Goal: Task Accomplishment & Management: Use online tool/utility

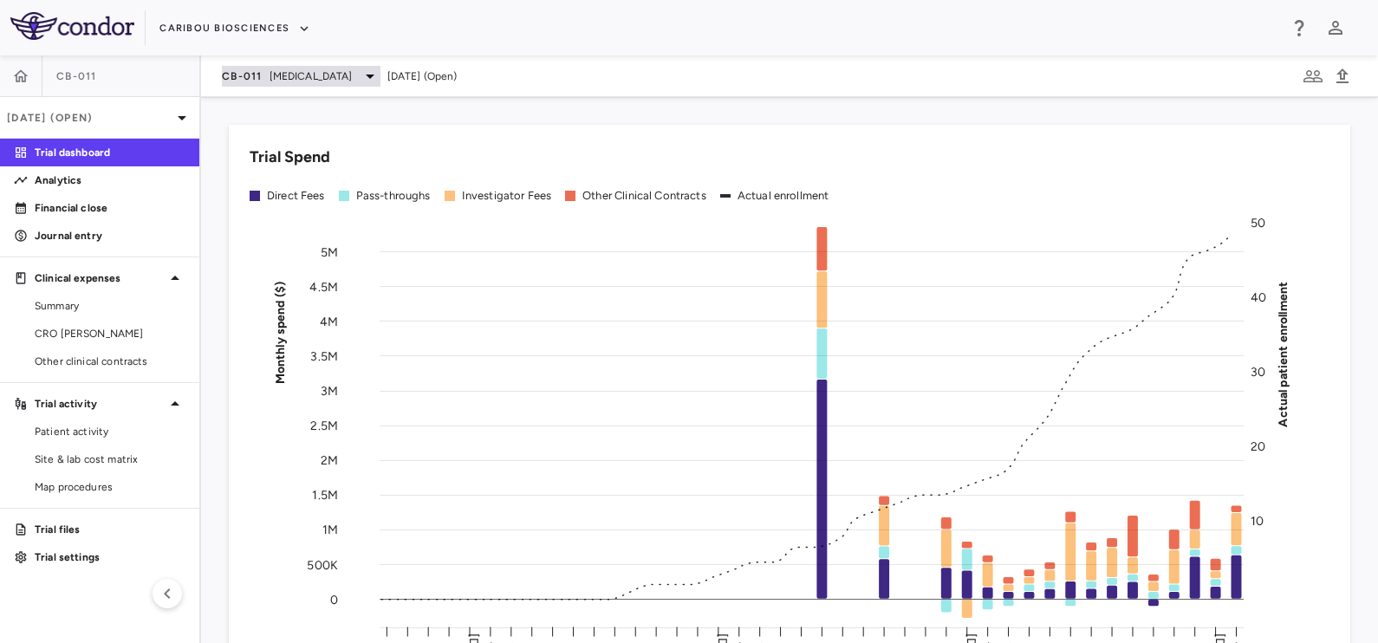
click at [287, 80] on span "[MEDICAL_DATA]" at bounding box center [311, 76] width 83 height 16
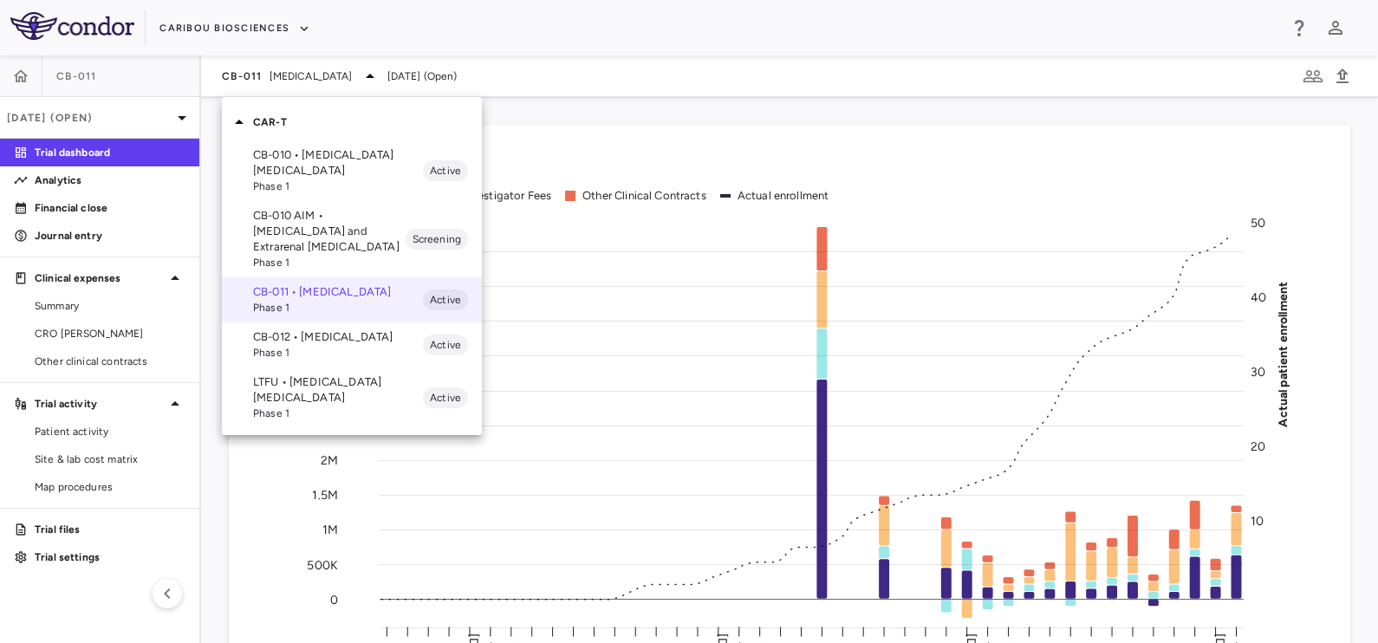
click at [326, 345] on p "CB-012 • [MEDICAL_DATA]" at bounding box center [338, 337] width 170 height 16
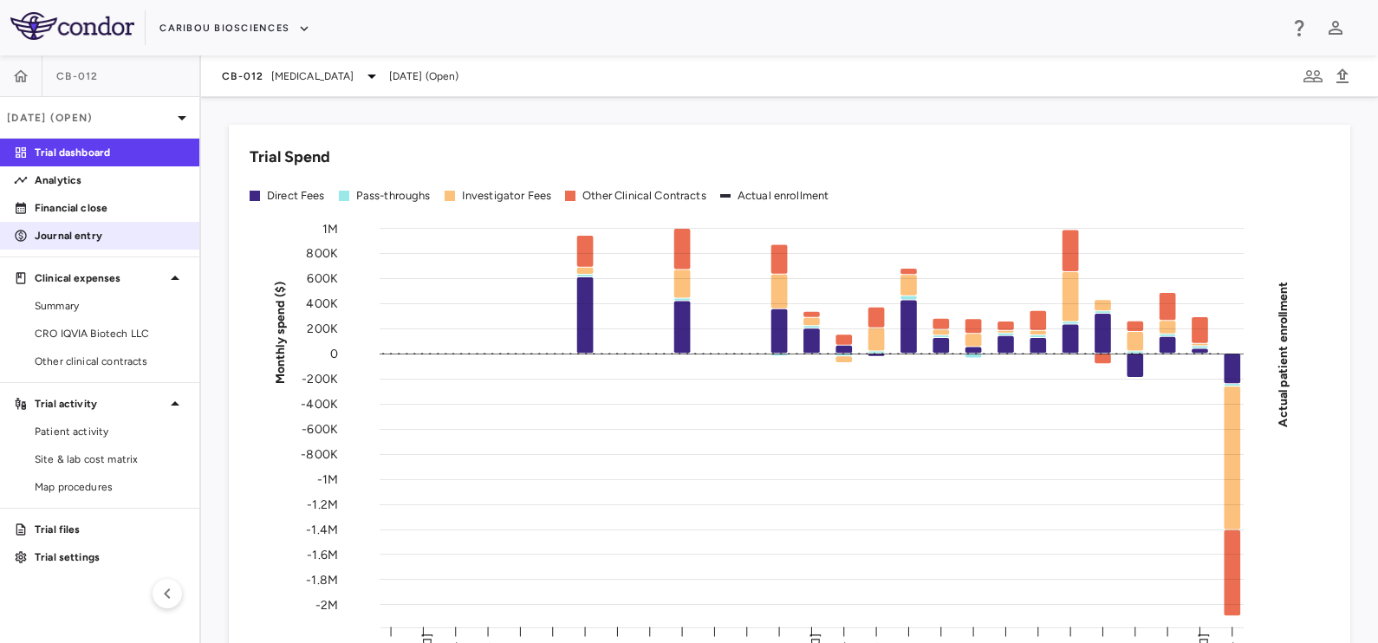
drag, startPoint x: 61, startPoint y: 329, endPoint x: 153, endPoint y: 240, distance: 128.1
click at [61, 329] on span "CRO IQVIA Biotech LLC" at bounding box center [110, 334] width 151 height 16
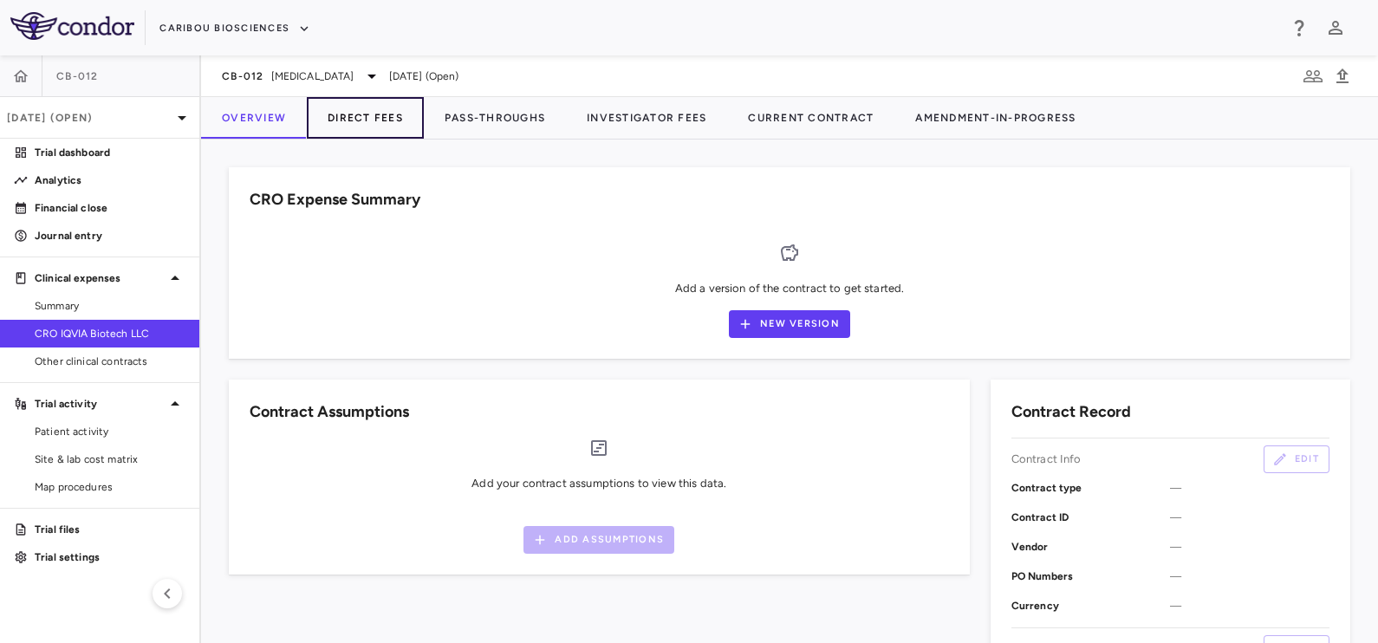
click at [357, 117] on button "Direct Fees" at bounding box center [365, 118] width 117 height 42
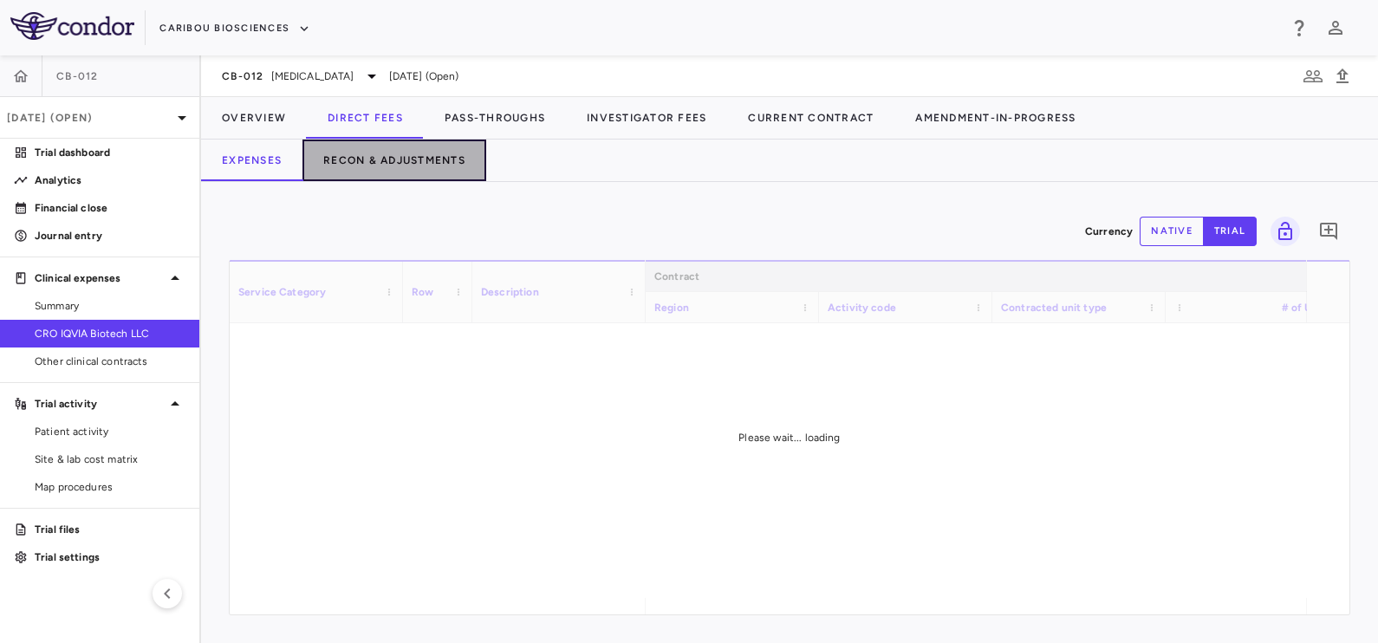
click at [386, 156] on button "Recon & Adjustments" at bounding box center [394, 161] width 184 height 42
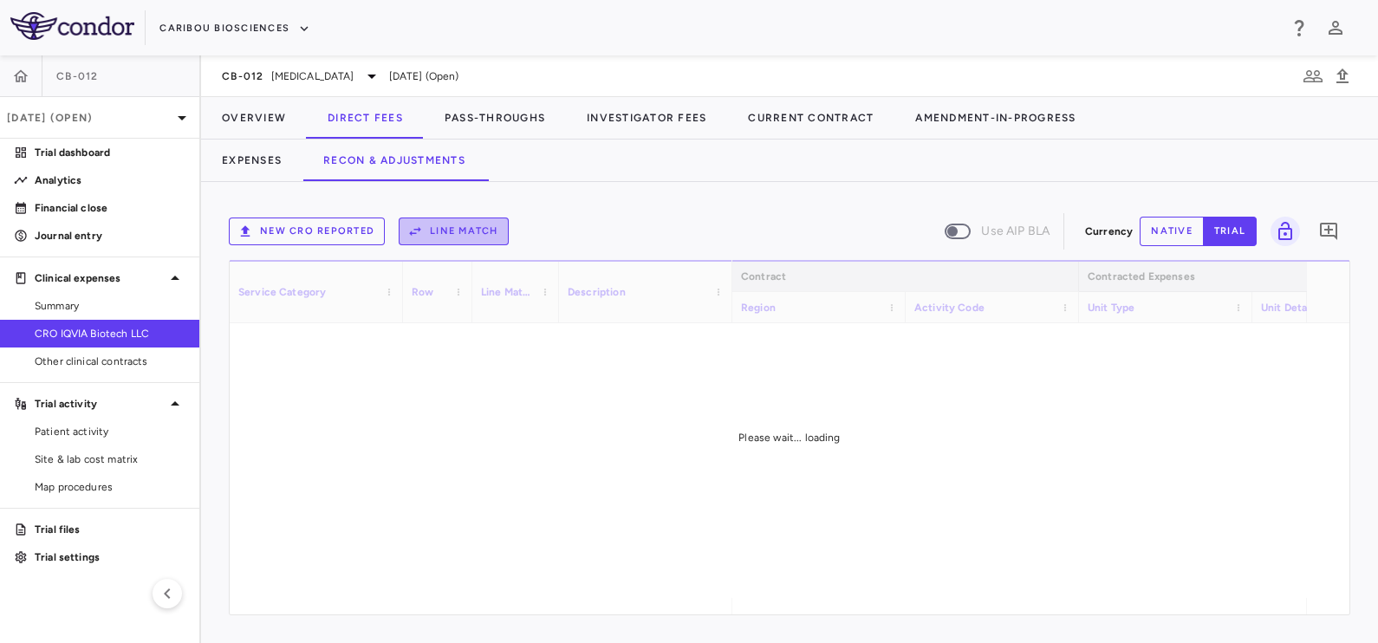
click at [441, 226] on button "Line Match" at bounding box center [454, 232] width 110 height 28
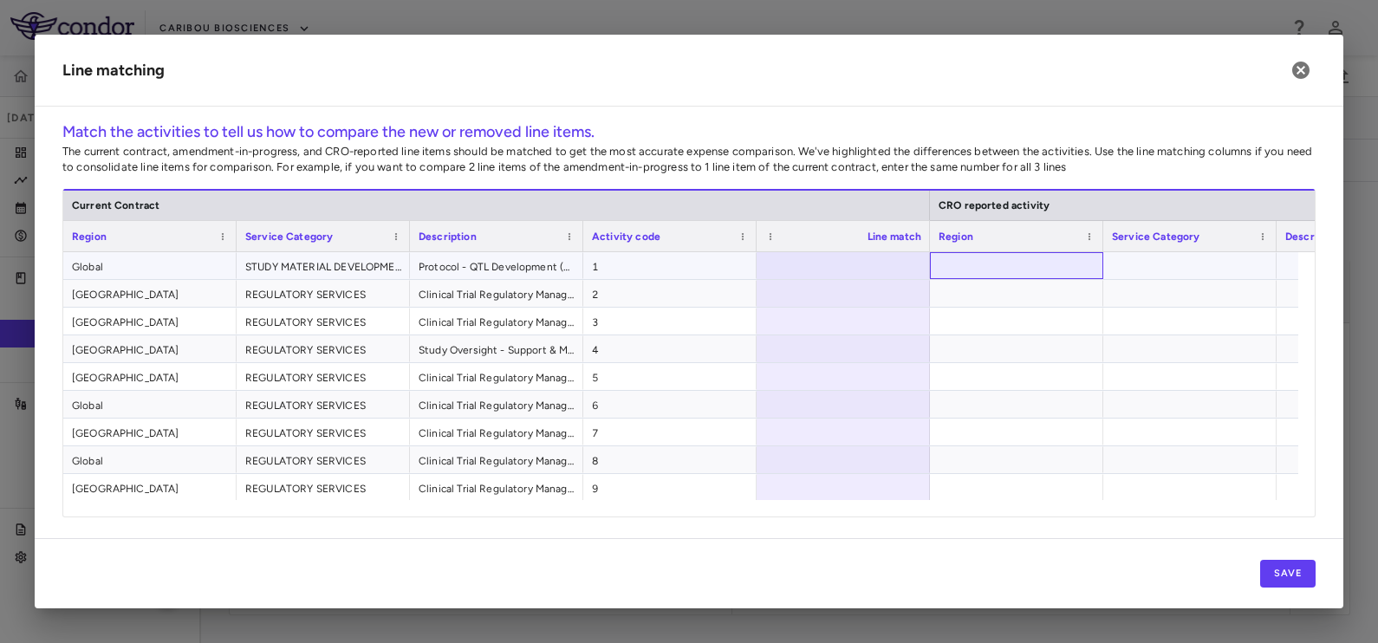
click at [1017, 262] on div at bounding box center [1016, 265] width 173 height 27
drag, startPoint x: 1005, startPoint y: 259, endPoint x: 1013, endPoint y: 275, distance: 17.4
click at [1005, 259] on div at bounding box center [1016, 265] width 173 height 27
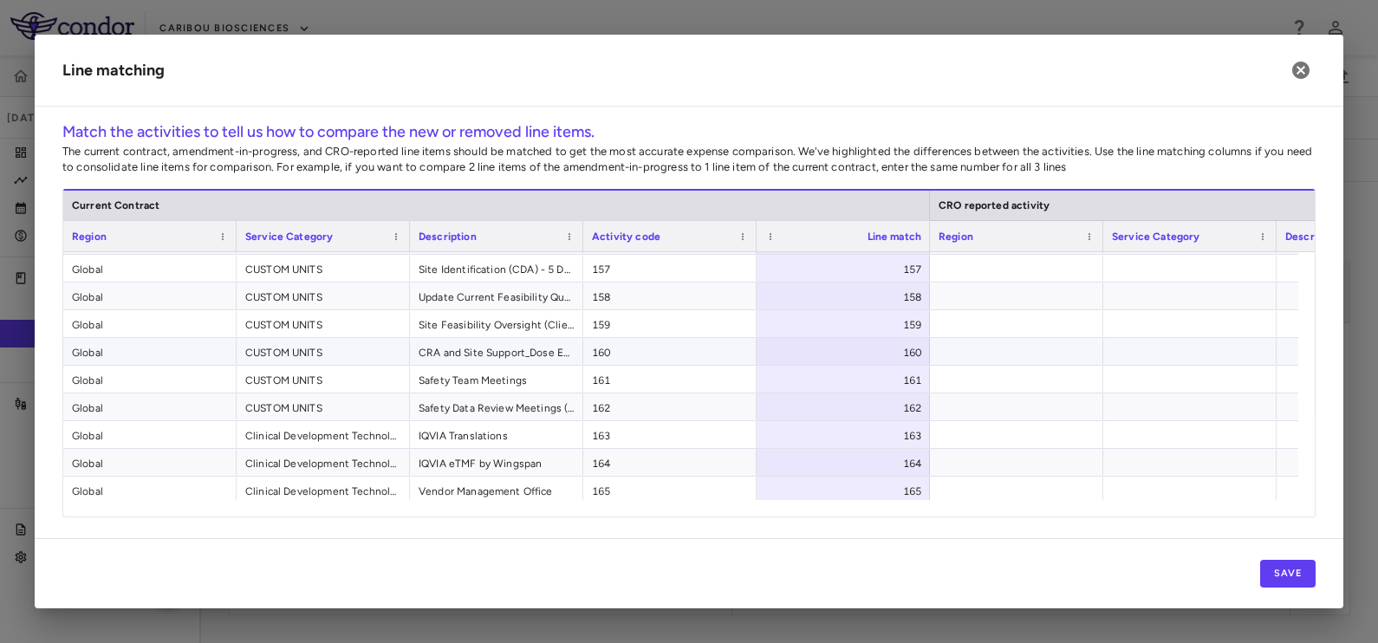
scroll to position [4327, 0]
click at [1291, 570] on button "Save" at bounding box center [1287, 574] width 55 height 28
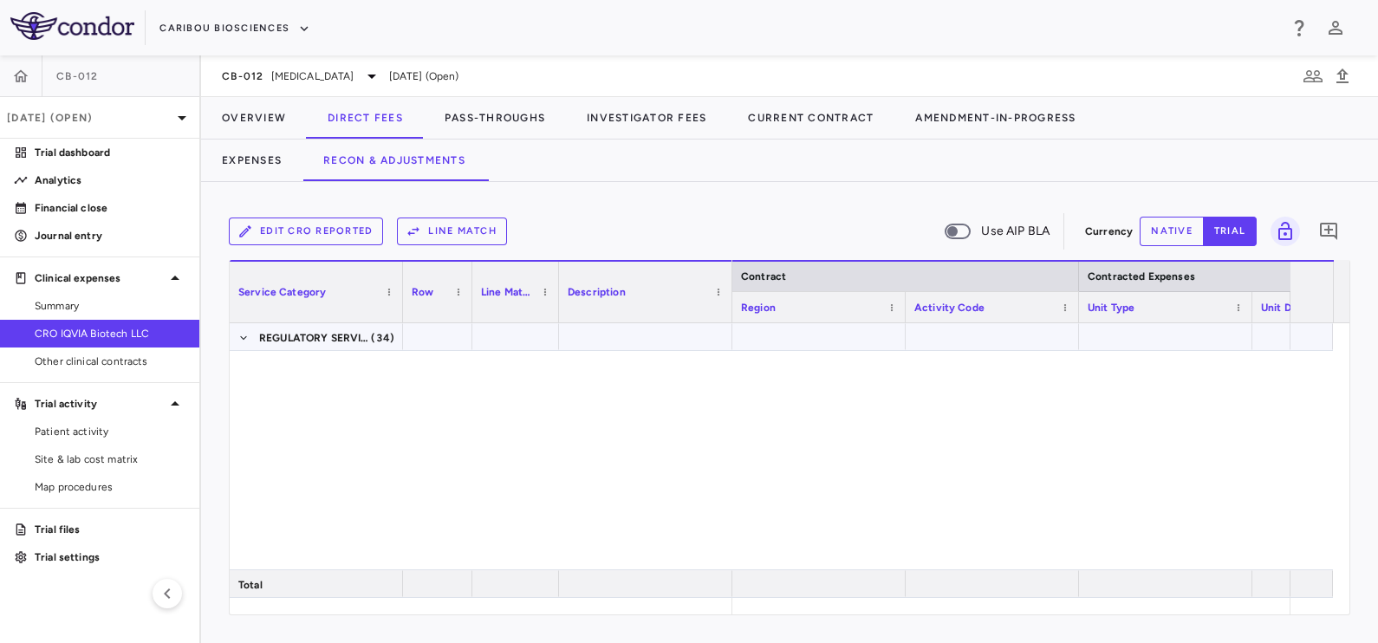
scroll to position [0, 0]
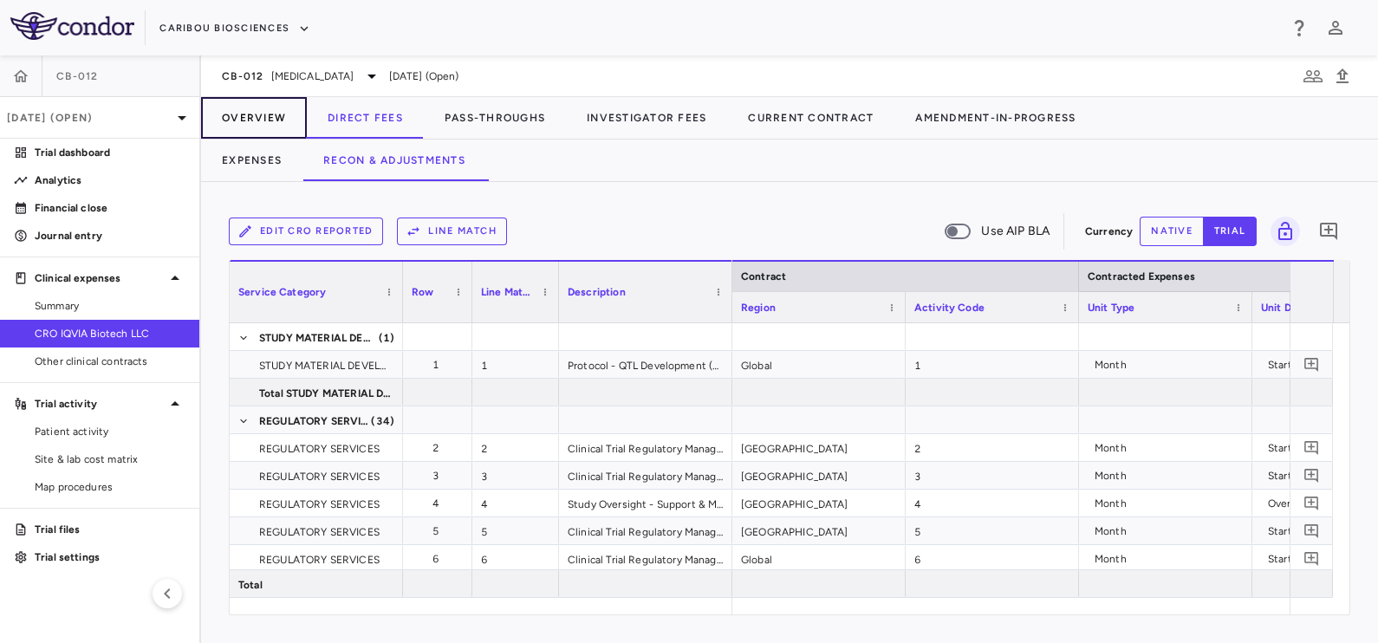
click at [261, 124] on button "Overview" at bounding box center [254, 118] width 106 height 42
